Goal: Check status: Check status

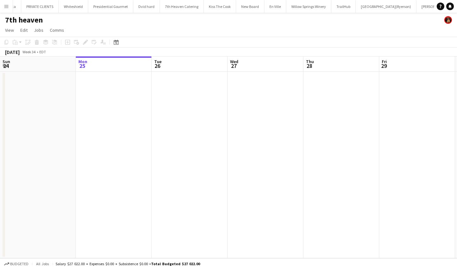
click at [6, 5] on app-icon "Menu" at bounding box center [6, 6] width 5 height 5
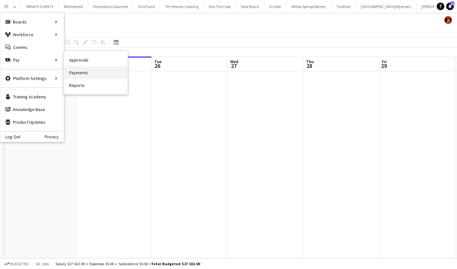
click at [90, 72] on link "Payments" at bounding box center [96, 72] width 64 height 13
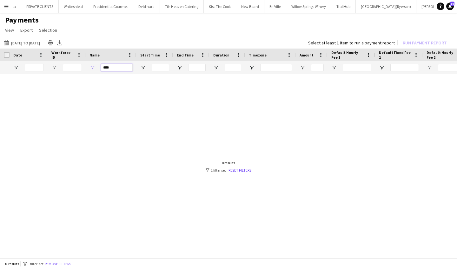
click at [128, 70] on input "****" at bounding box center [117, 68] width 32 height 8
type input "*"
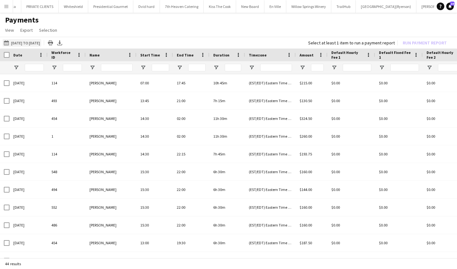
click at [4, 44] on app-icon "[DATE] to [DATE]" at bounding box center [7, 42] width 7 height 5
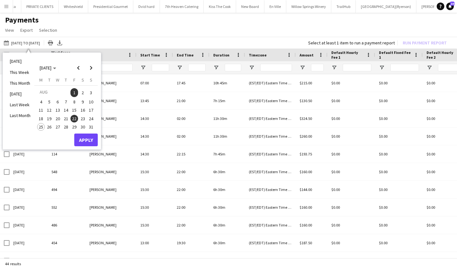
click at [75, 90] on span "1" at bounding box center [75, 92] width 8 height 9
click at [42, 124] on span "25" at bounding box center [41, 127] width 8 height 8
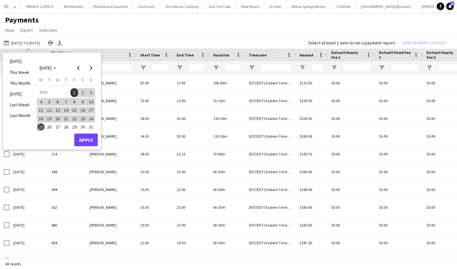
click at [92, 139] on button "Apply" at bounding box center [86, 140] width 24 height 13
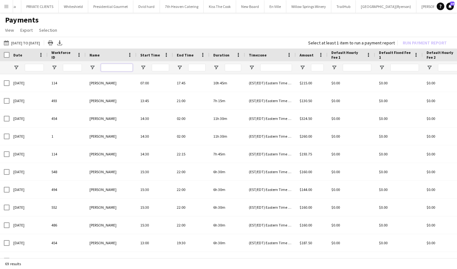
click at [124, 67] on input "Name Filter Input" at bounding box center [117, 68] width 32 height 8
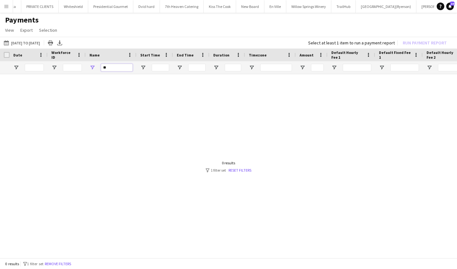
type input "*"
